Goal: Information Seeking & Learning: Learn about a topic

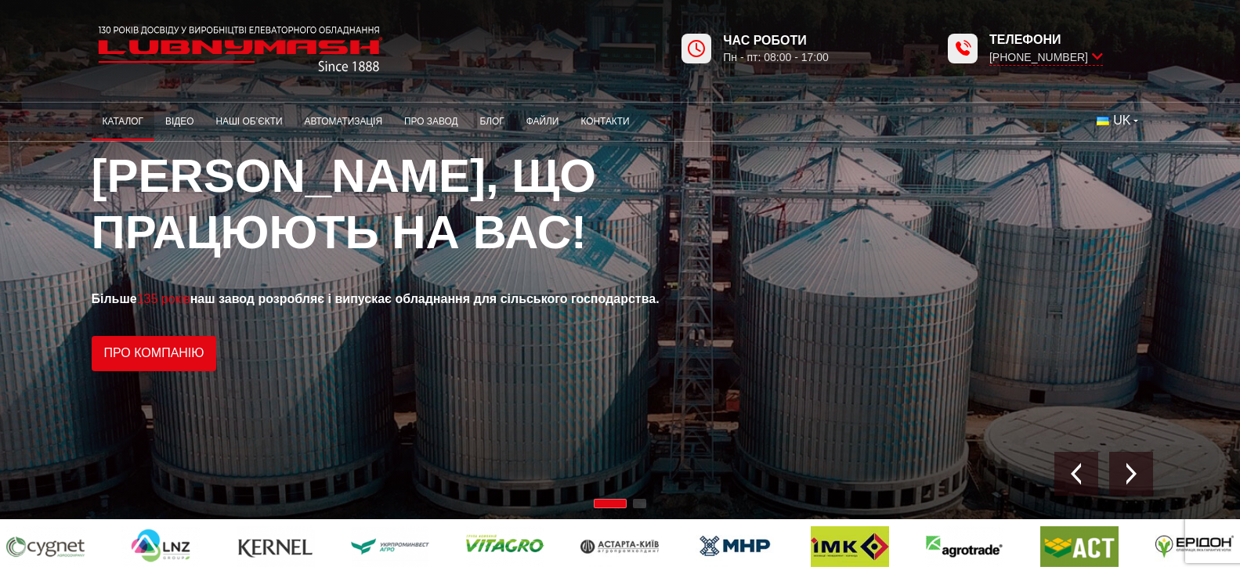
click at [92, 121] on link "Каталог" at bounding box center [123, 122] width 63 height 31
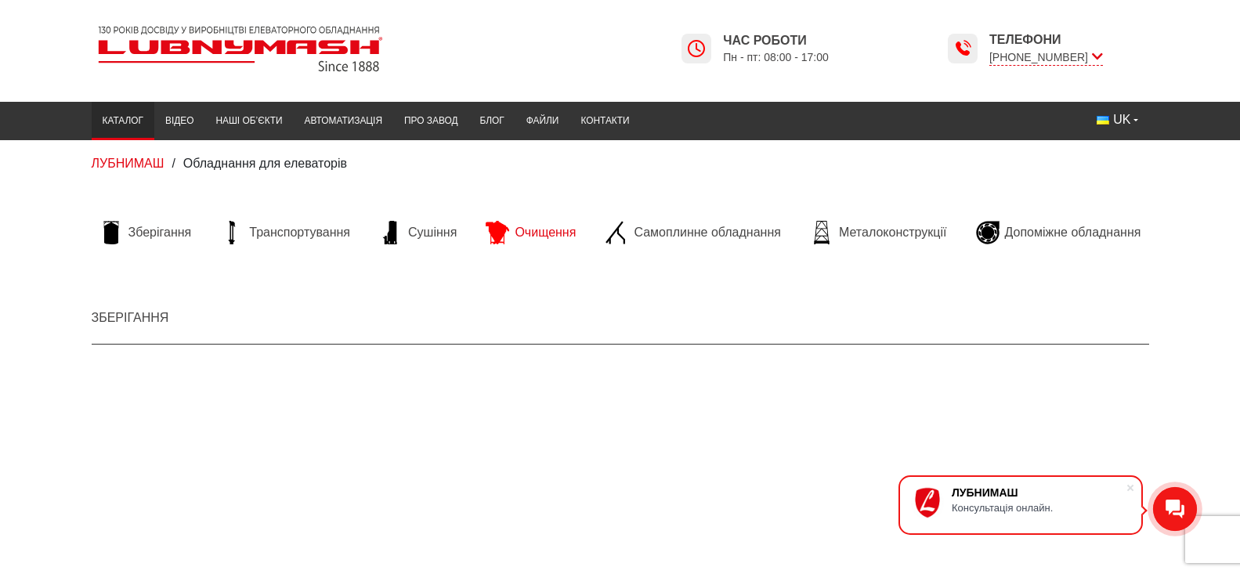
click at [547, 226] on span "Очищення" at bounding box center [545, 232] width 61 height 17
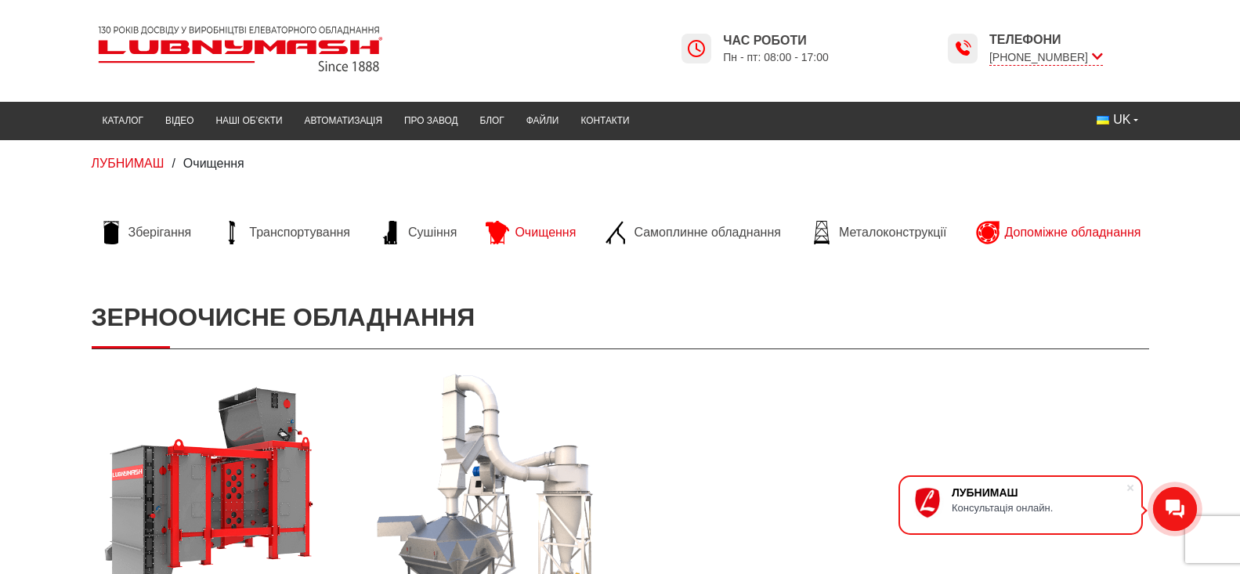
click at [999, 232] on icon at bounding box center [987, 234] width 23 height 24
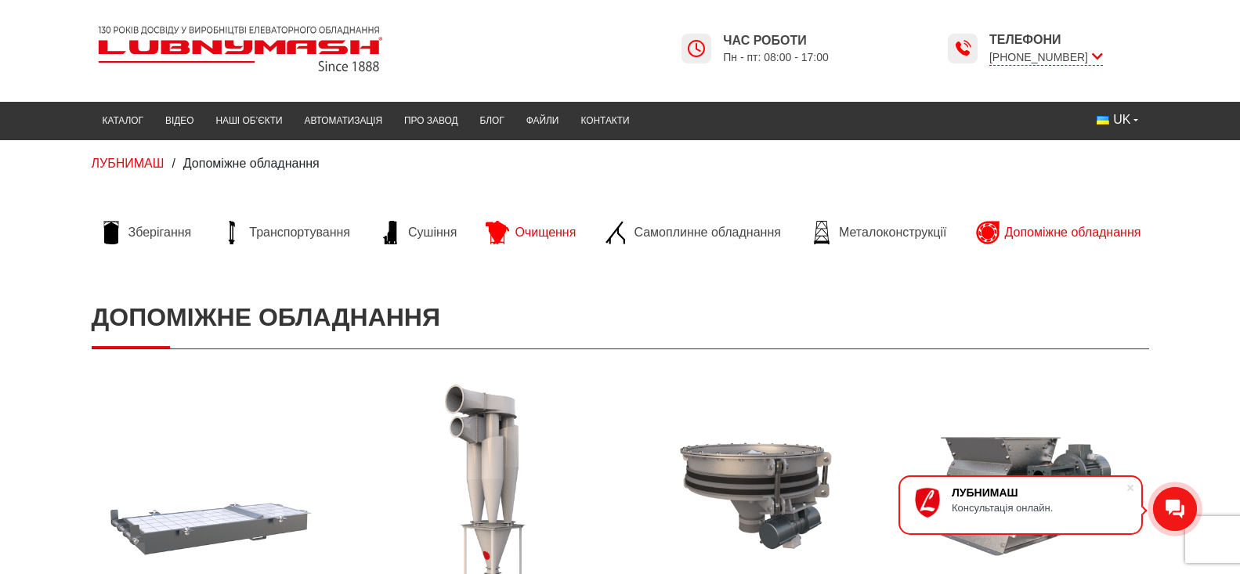
click at [538, 234] on span "Очищення" at bounding box center [545, 232] width 61 height 17
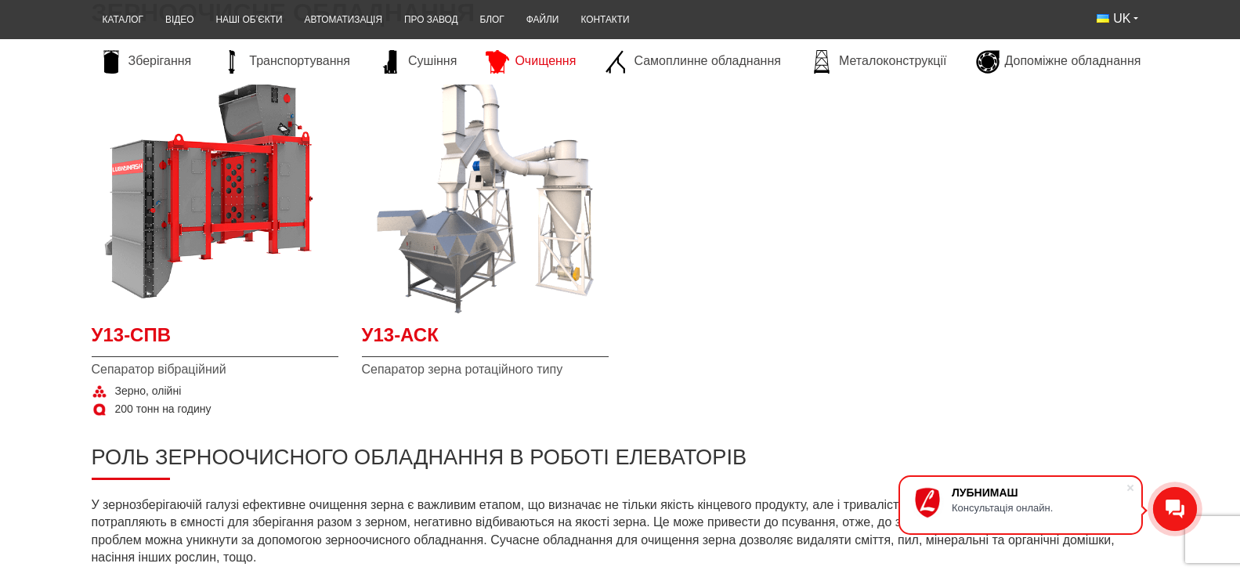
scroll to position [392, 0]
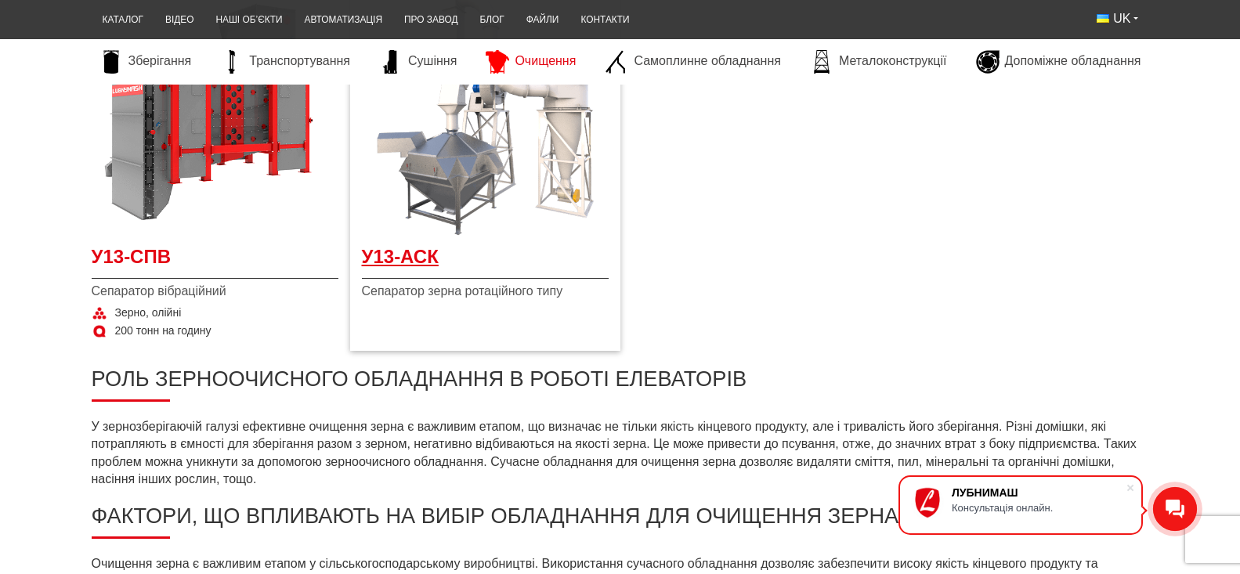
click at [378, 279] on span "У13-АСК" at bounding box center [485, 261] width 247 height 35
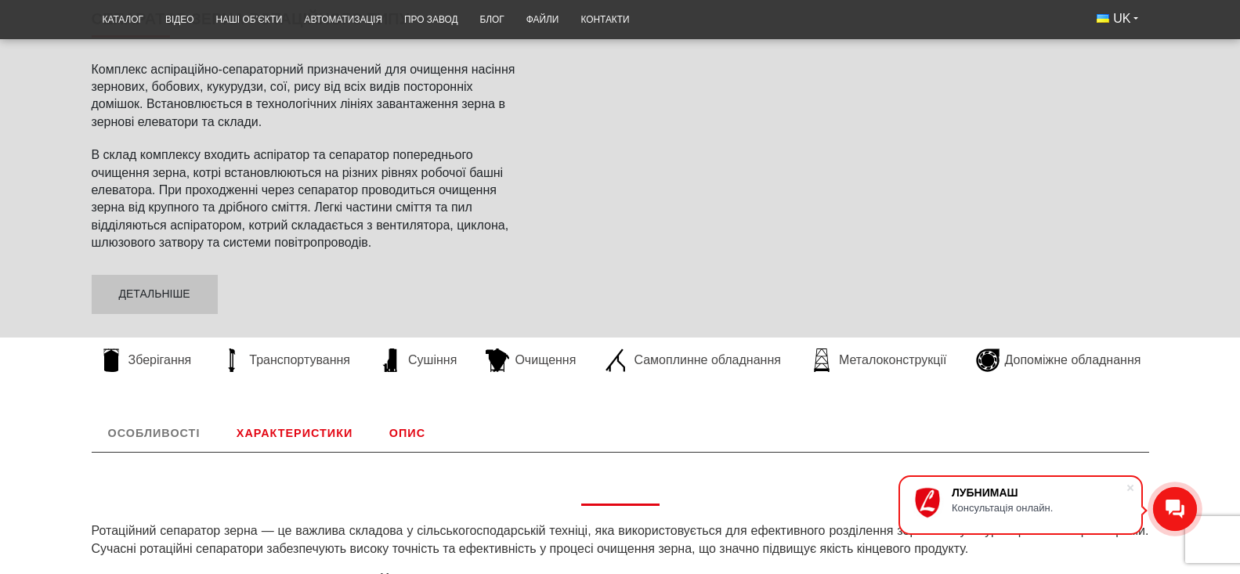
scroll to position [313, 0]
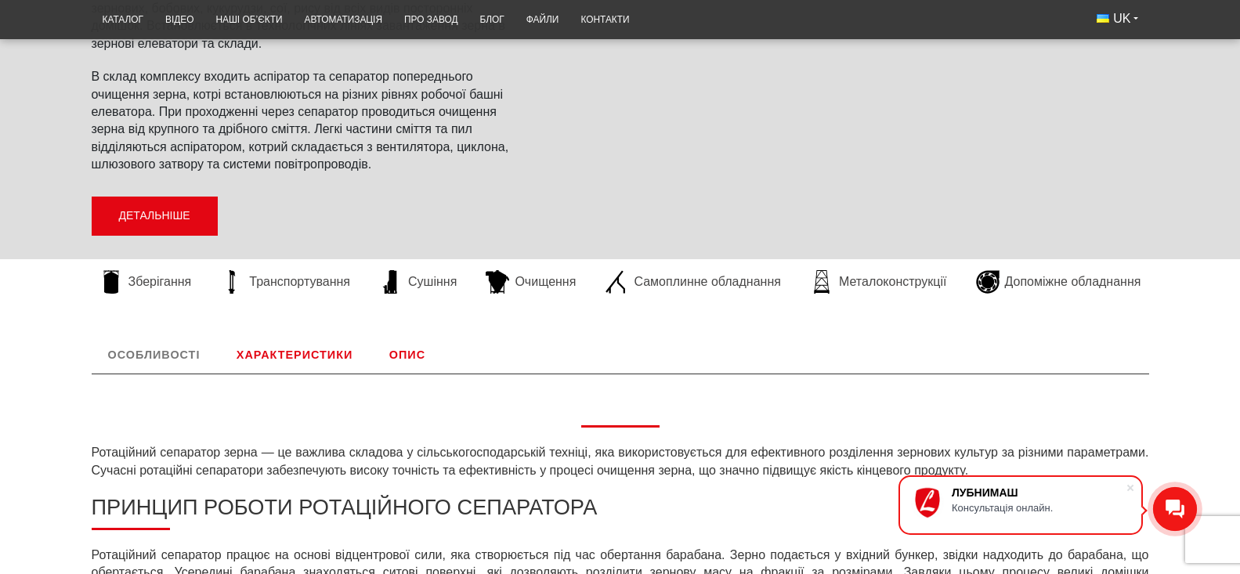
click at [92, 197] on link "Детальніше" at bounding box center [155, 216] width 126 height 39
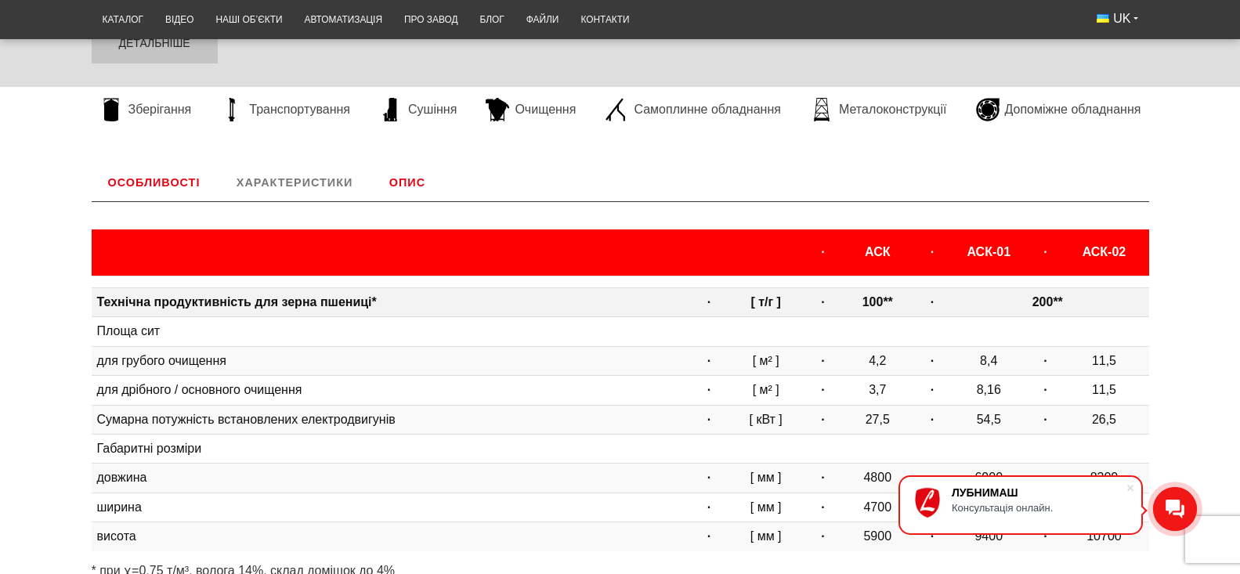
scroll to position [407, 0]
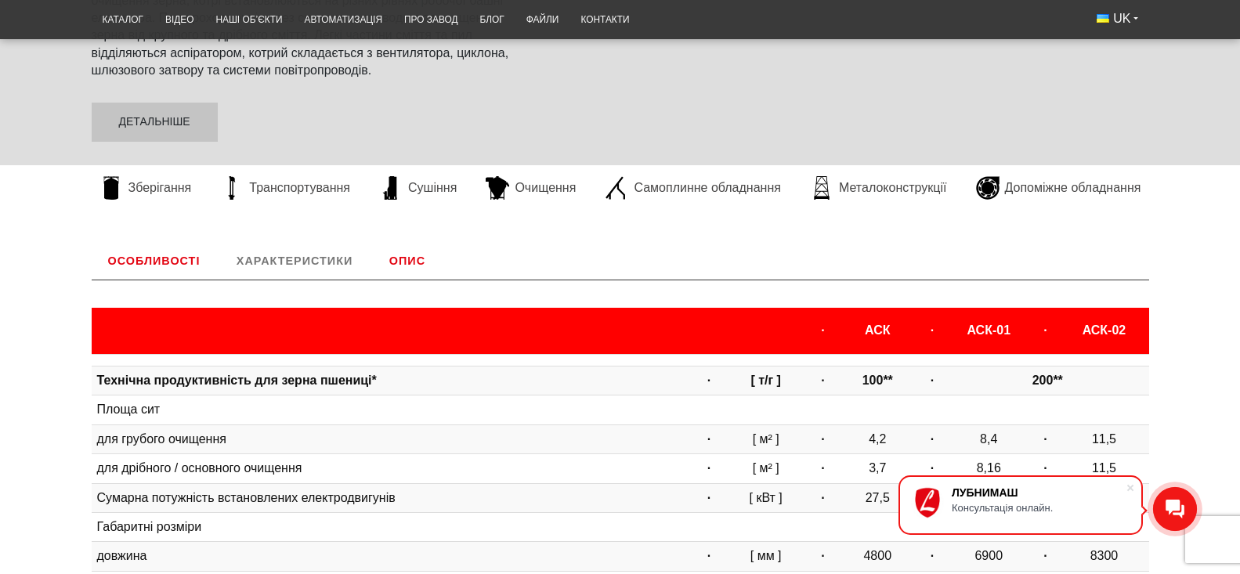
click at [373, 242] on link "Опис" at bounding box center [407, 261] width 69 height 38
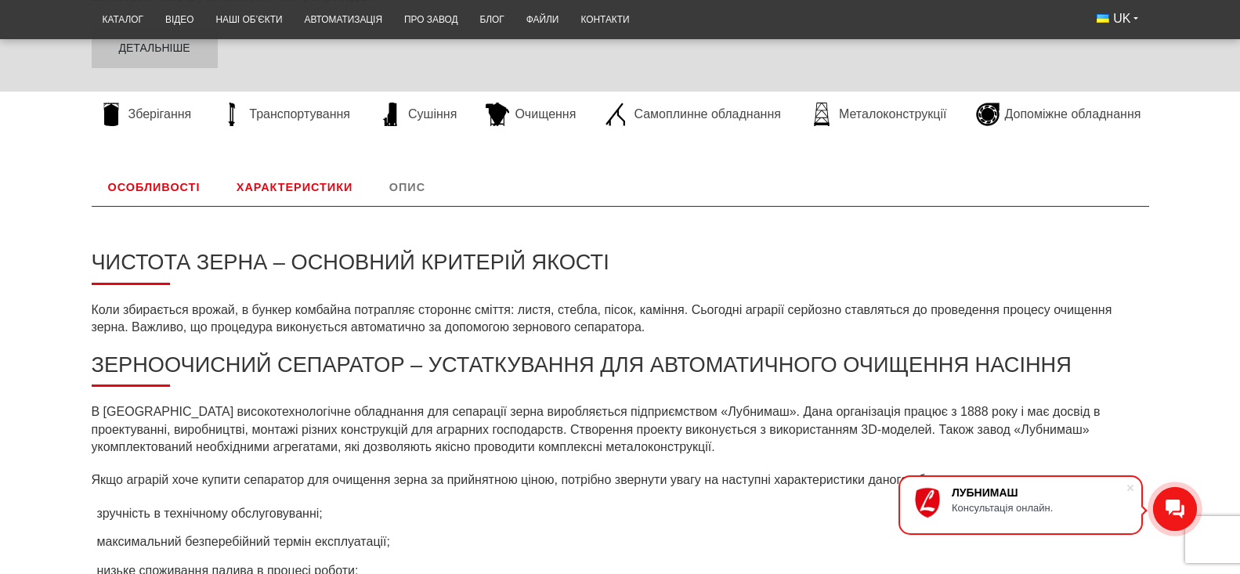
scroll to position [403, 0]
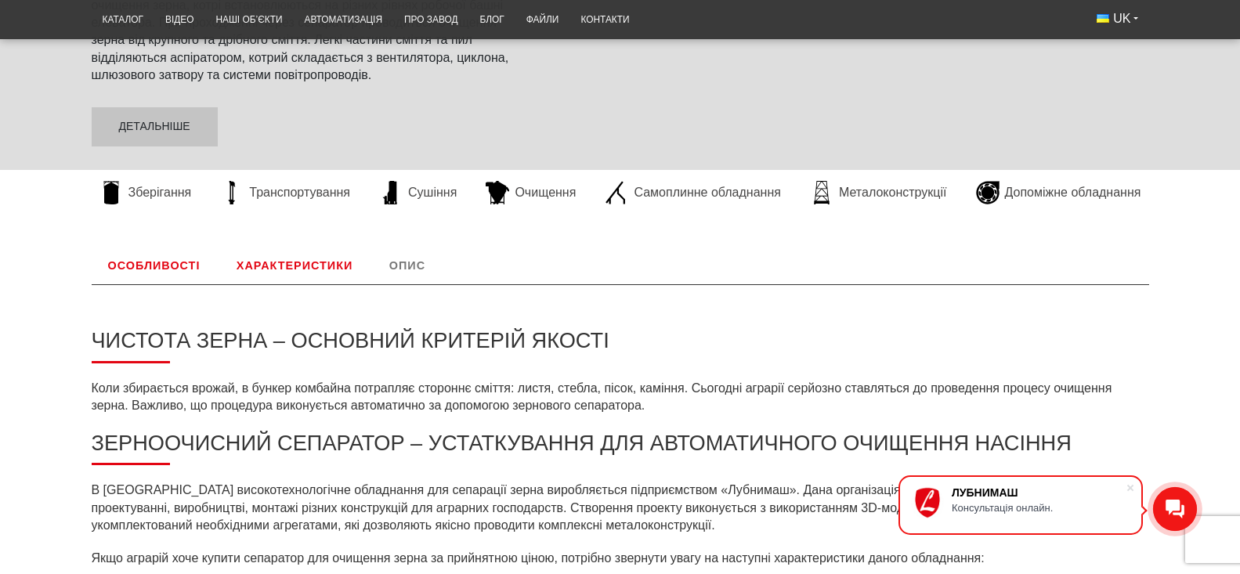
click at [373, 247] on link "Опис" at bounding box center [407, 266] width 69 height 38
click at [92, 247] on link "Особливості" at bounding box center [154, 266] width 125 height 38
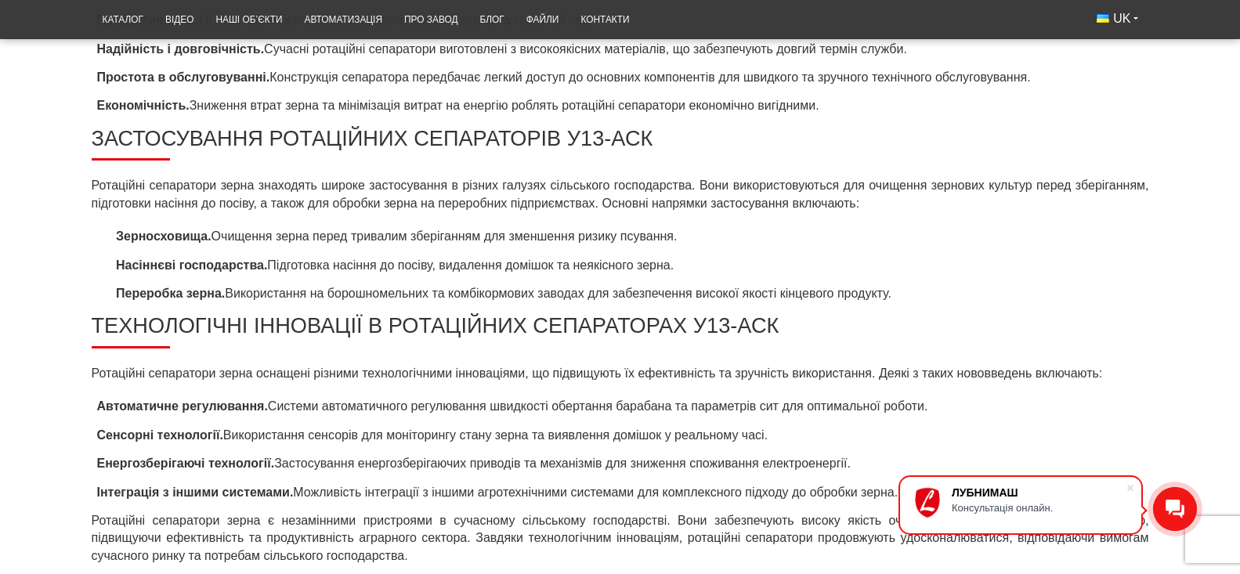
scroll to position [951, 0]
